Goal: Task Accomplishment & Management: Complete application form

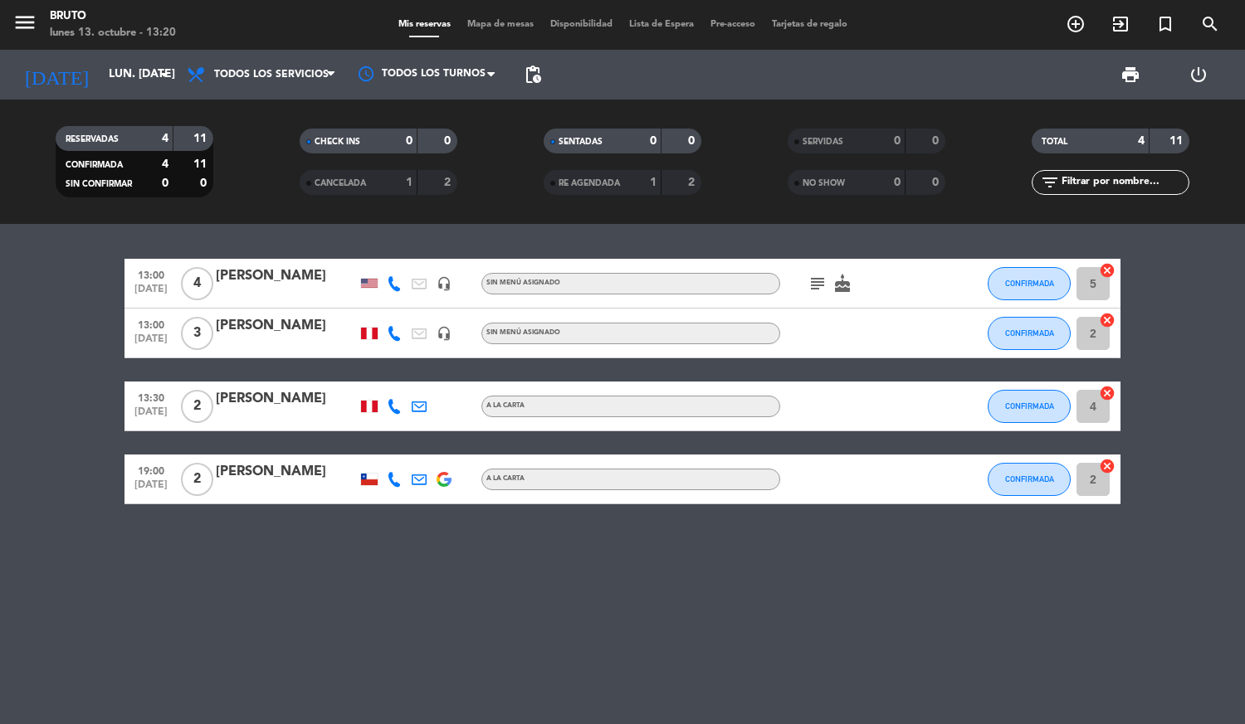
click at [160, 85] on input "lun. [DATE]" at bounding box center [178, 75] width 157 height 30
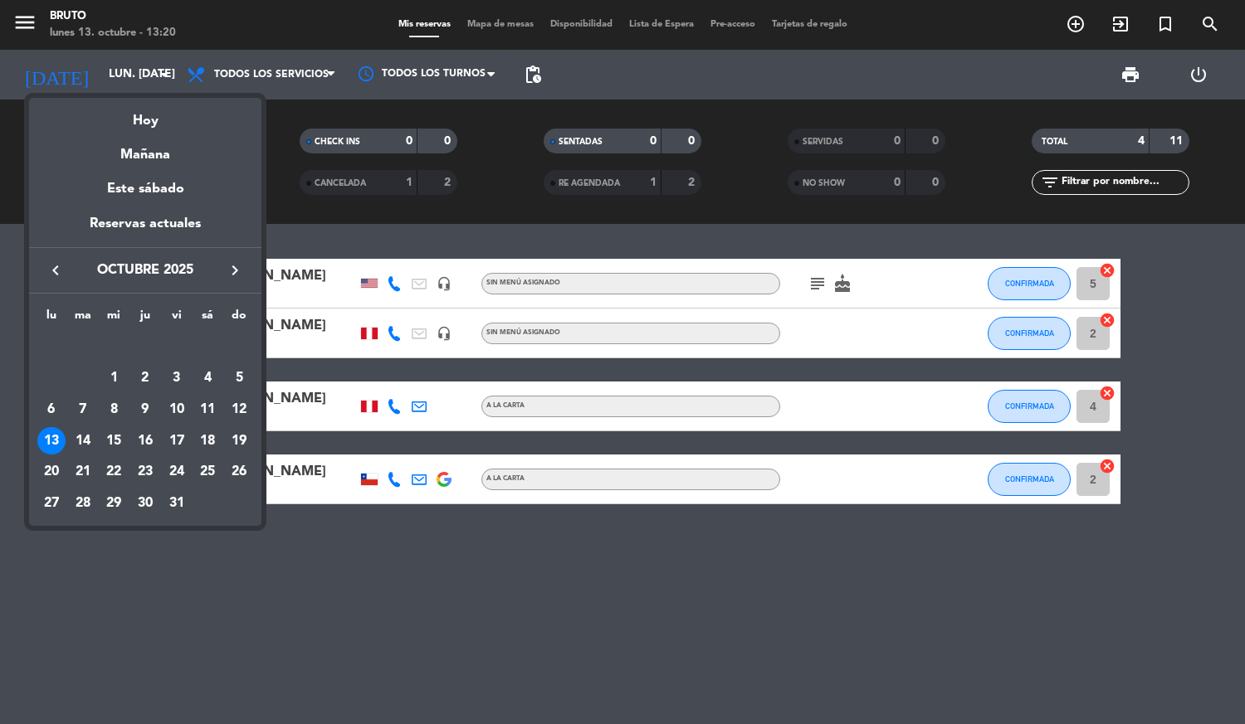
click at [85, 433] on div "14" at bounding box center [83, 441] width 28 height 28
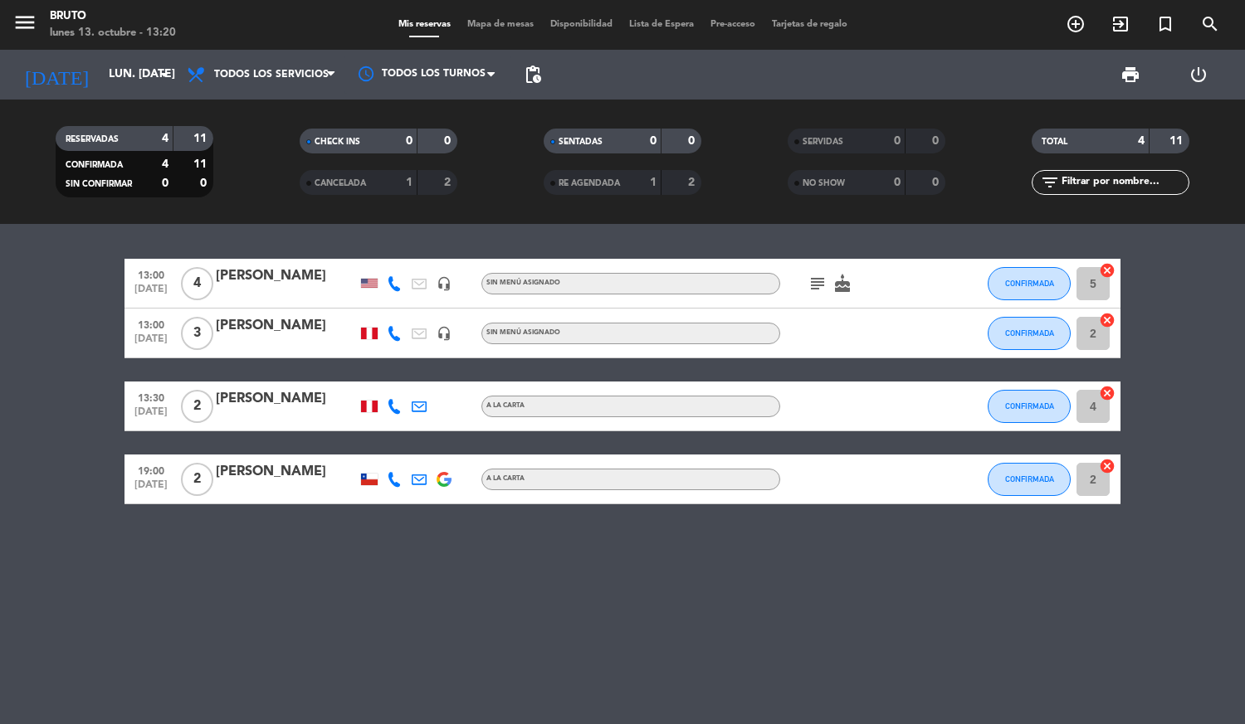
type input "[DATE] oct."
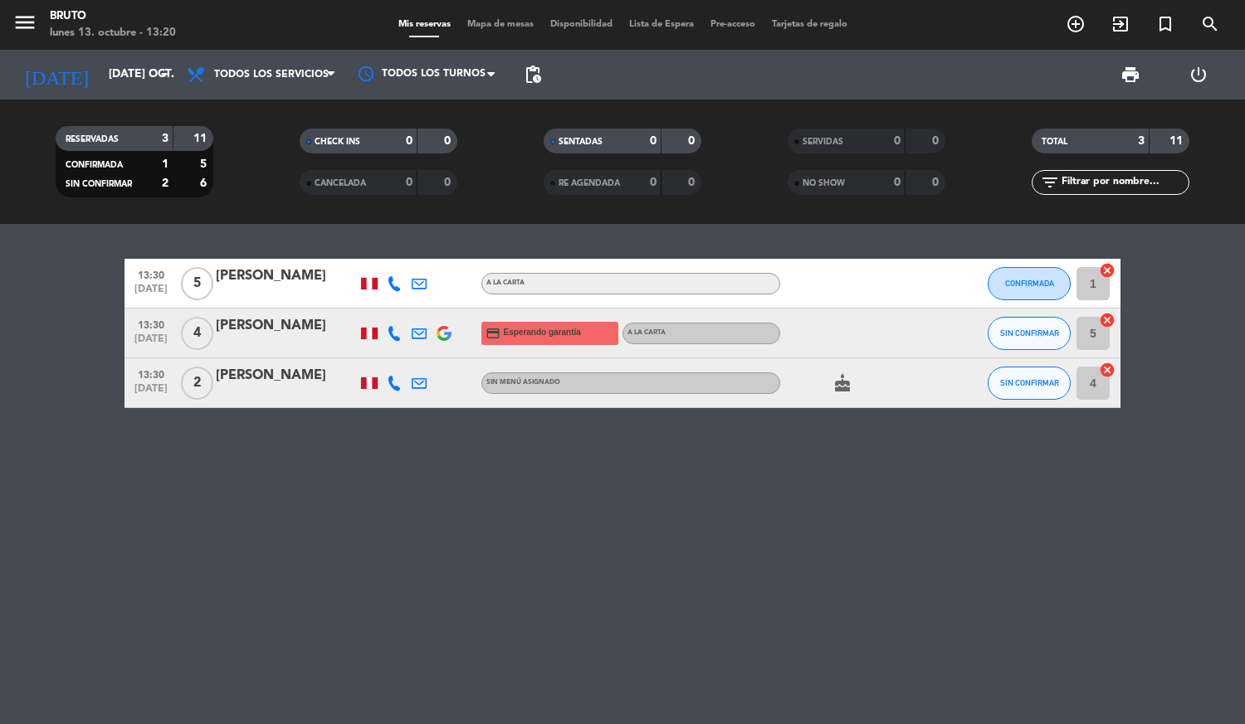
click at [79, 584] on div "13:30 [DATE] 5 [PERSON_NAME] A [PERSON_NAME] CONFIRMADA 1 cancel 13:30 [DATE] 4…" at bounding box center [622, 474] width 1245 height 500
click at [1064, 25] on span "add_circle_outline" at bounding box center [1075, 24] width 45 height 28
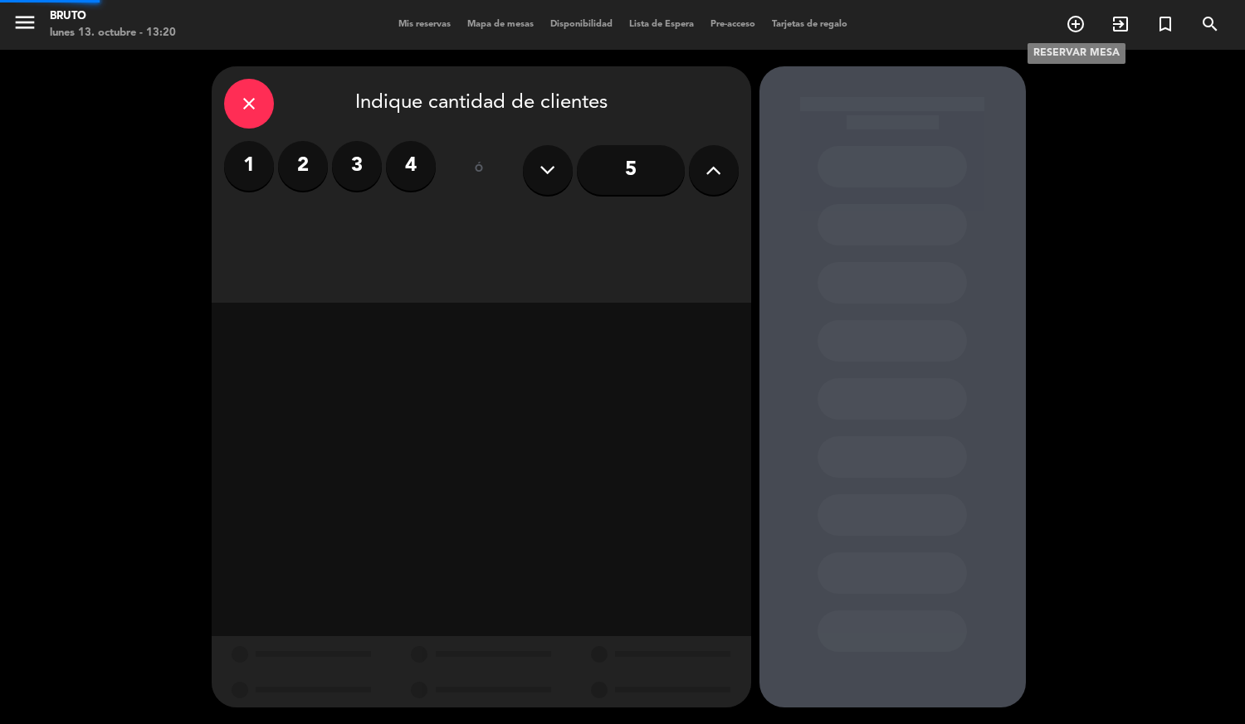
click at [1067, 27] on icon "add_circle_outline" at bounding box center [1076, 24] width 20 height 20
click at [310, 182] on label "2" at bounding box center [303, 166] width 50 height 50
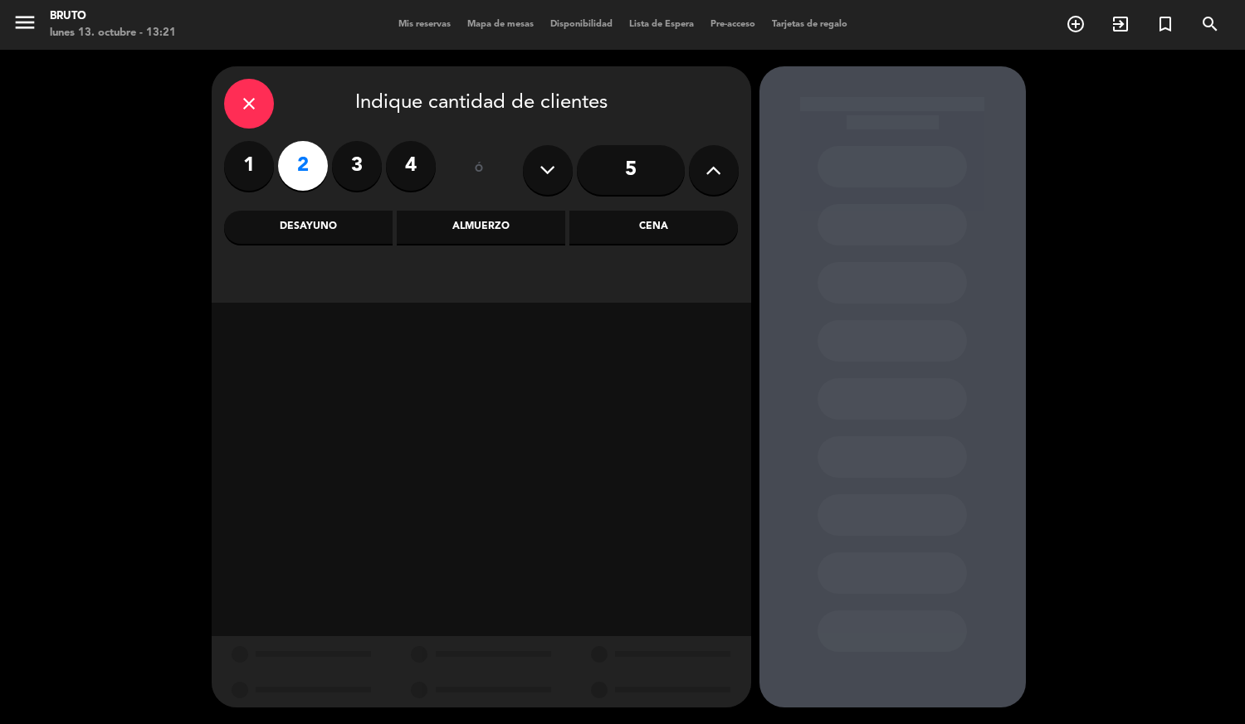
click at [458, 228] on div "Almuerzo" at bounding box center [481, 227] width 168 height 33
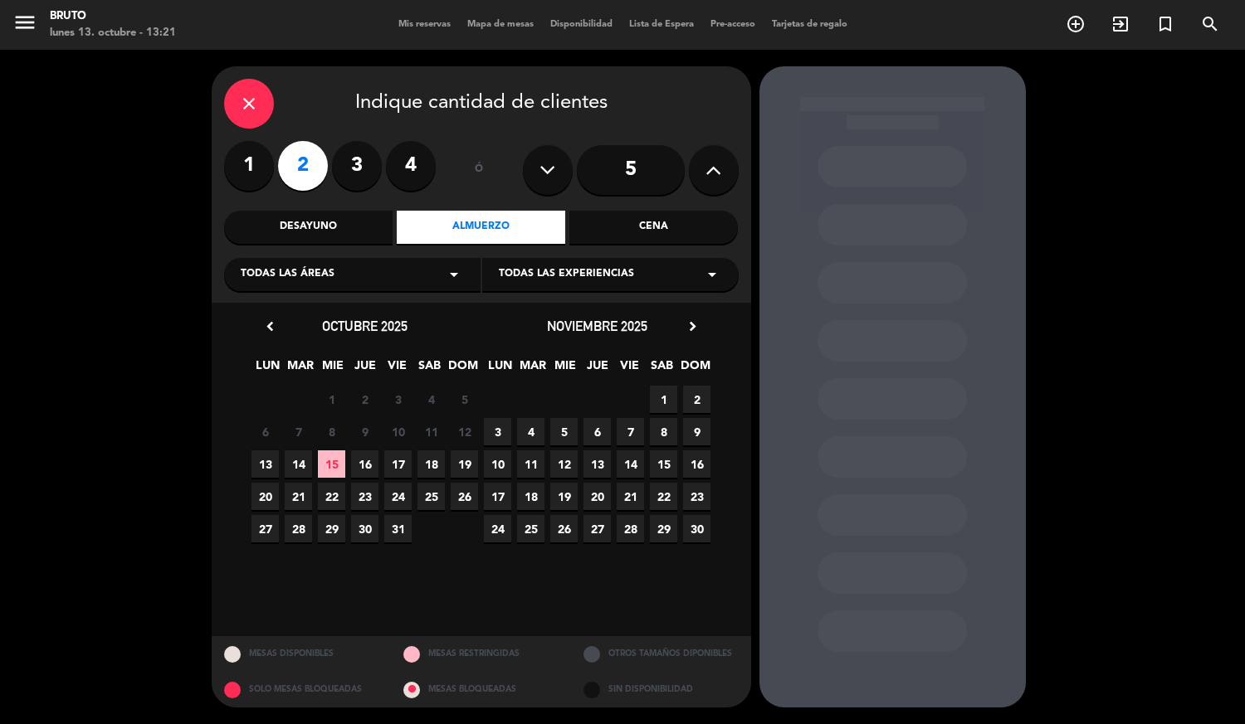
click at [306, 458] on span "14" at bounding box center [298, 464] width 27 height 27
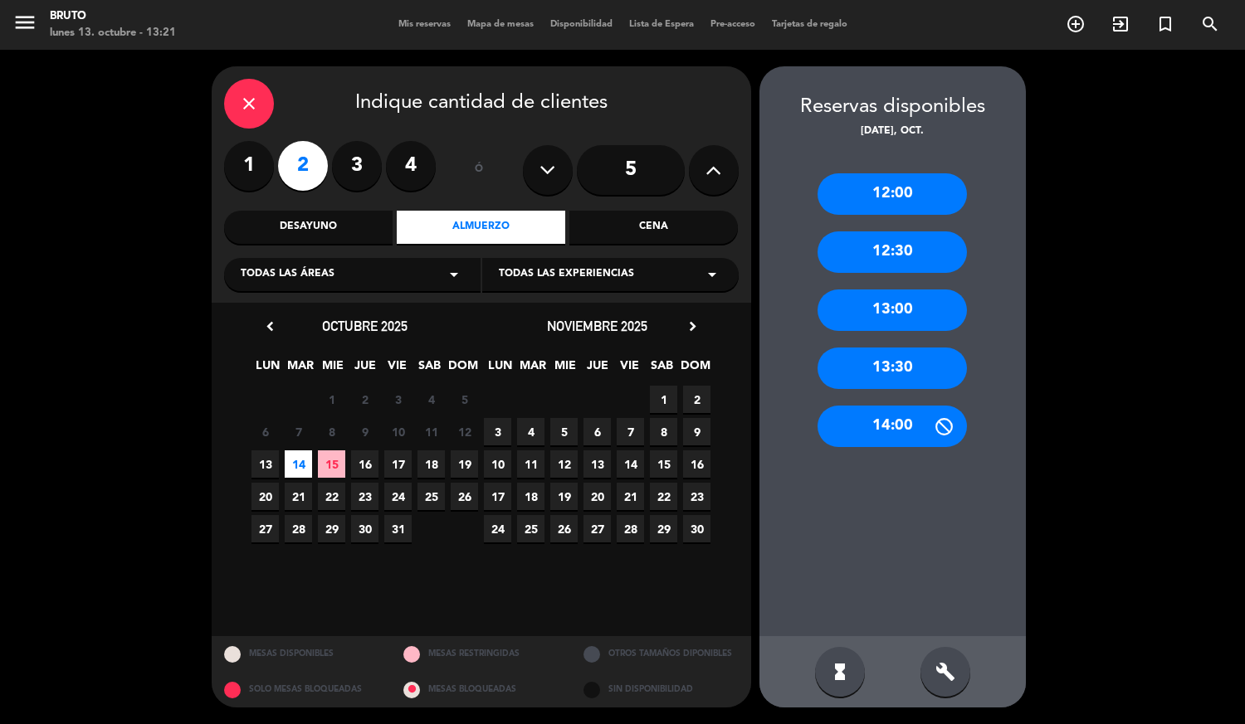
click at [913, 327] on div "13:00" at bounding box center [891, 310] width 149 height 41
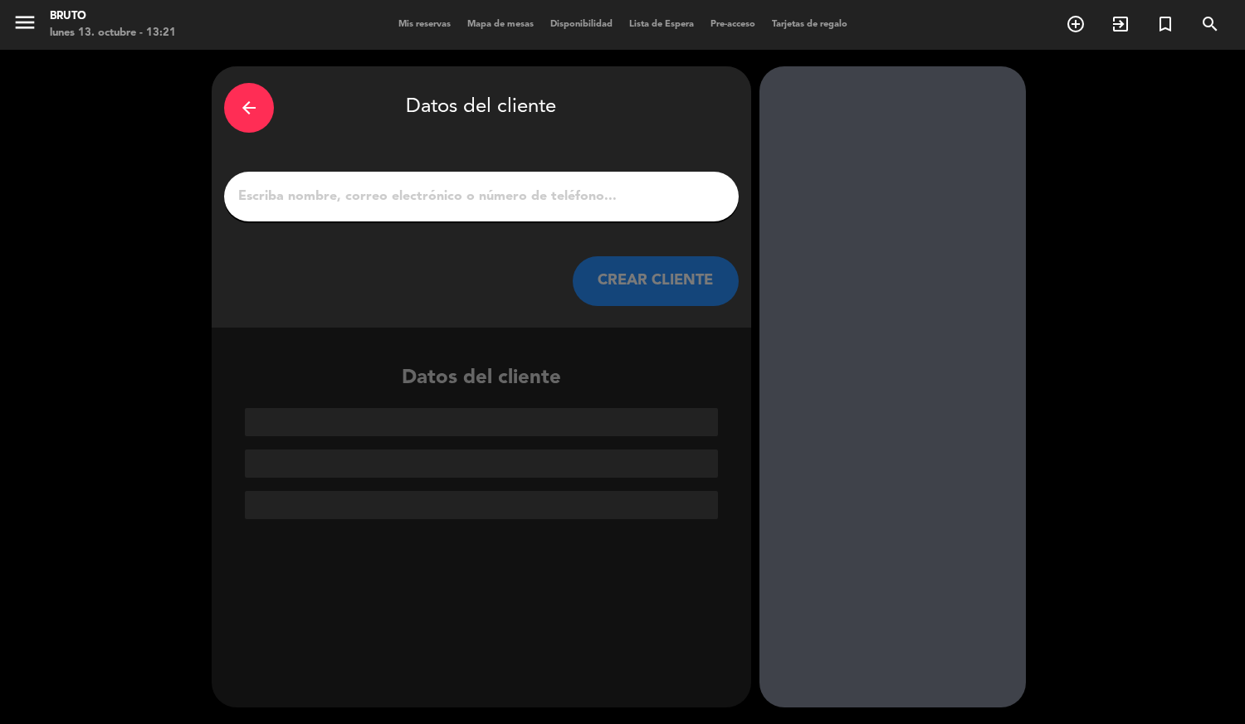
click at [568, 198] on input "1" at bounding box center [482, 196] width 490 height 23
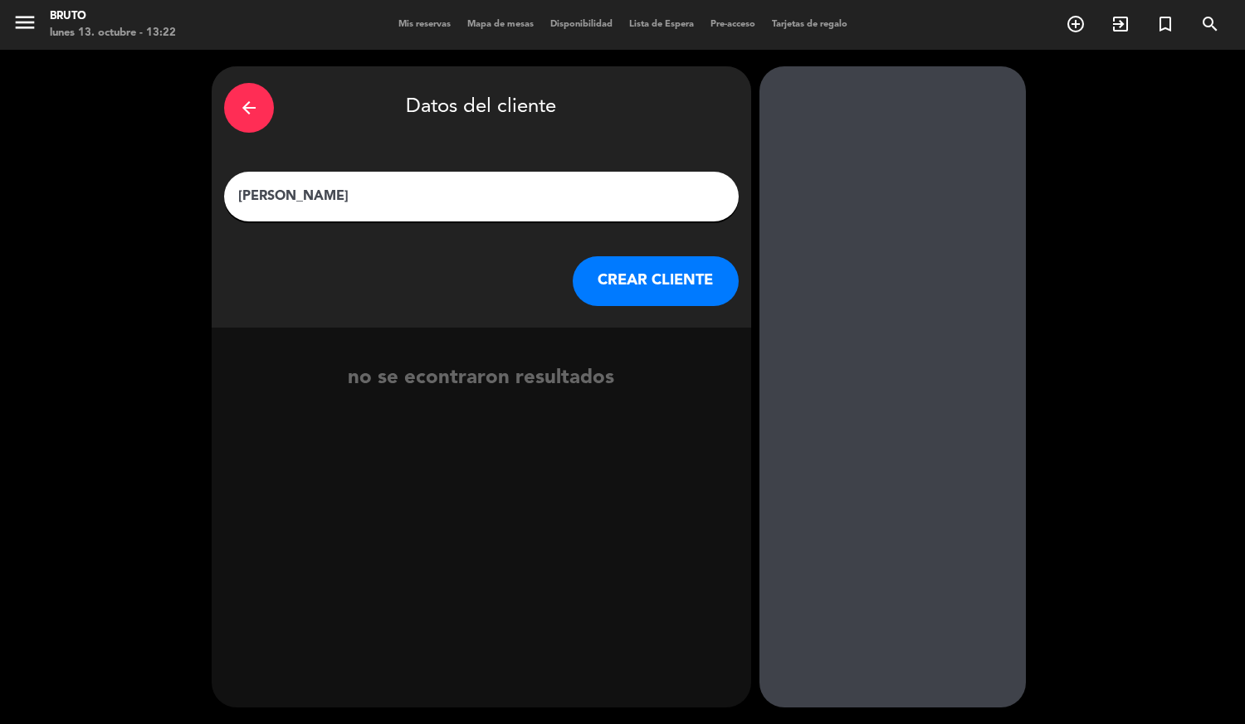
type input "[PERSON_NAME]"
click at [610, 271] on button "CREAR CLIENTE" at bounding box center [656, 281] width 166 height 50
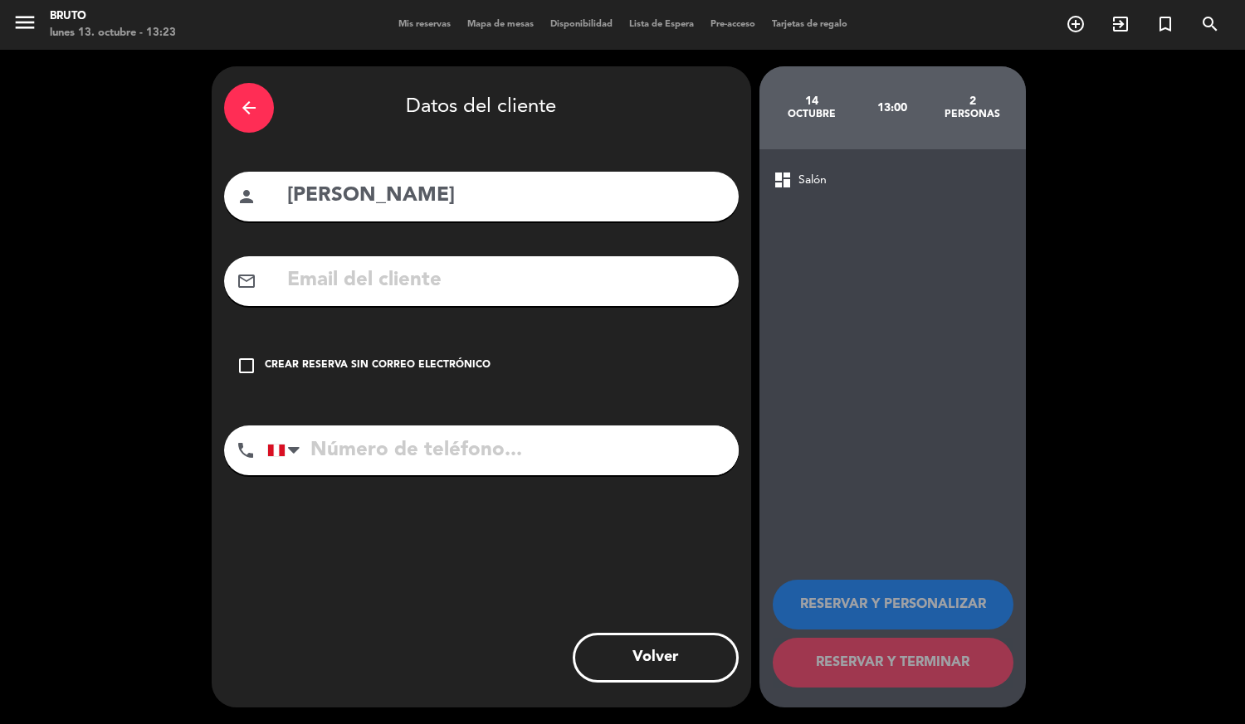
click at [575, 274] on input "text" at bounding box center [505, 281] width 441 height 34
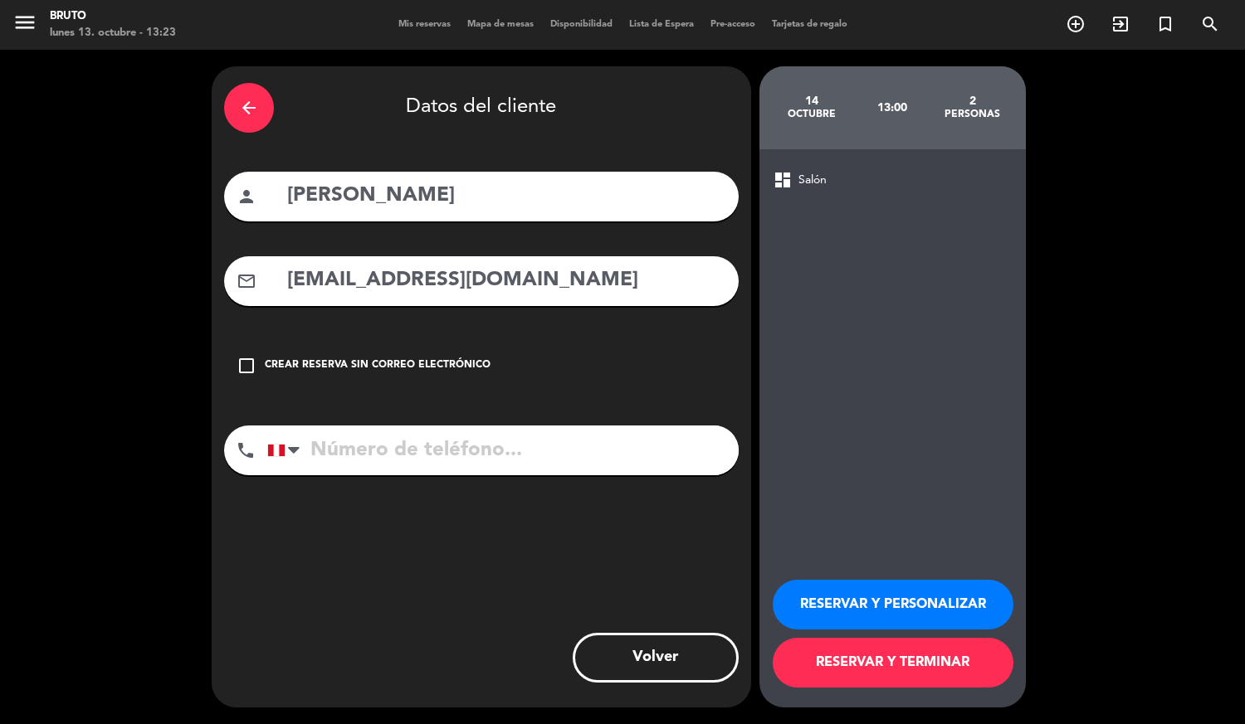
type input "[EMAIL_ADDRESS][DOMAIN_NAME]"
click at [412, 454] on input "tel" at bounding box center [502, 451] width 471 height 50
type input "940208430"
click at [865, 658] on button "RESERVAR Y TERMINAR" at bounding box center [893, 663] width 241 height 50
